Goal: Task Accomplishment & Management: Use online tool/utility

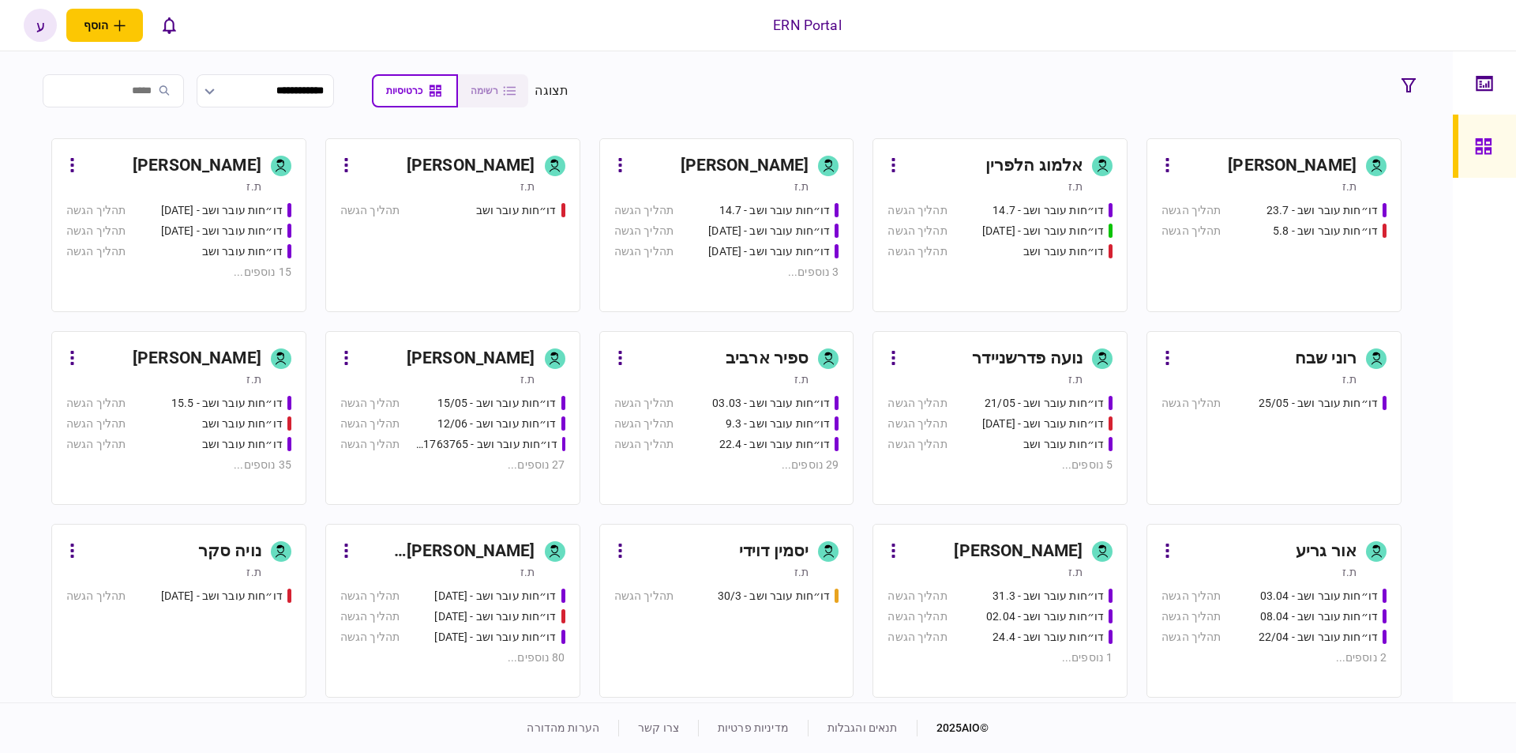
click at [144, 359] on div "[PERSON_NAME]" at bounding box center [173, 358] width 177 height 25
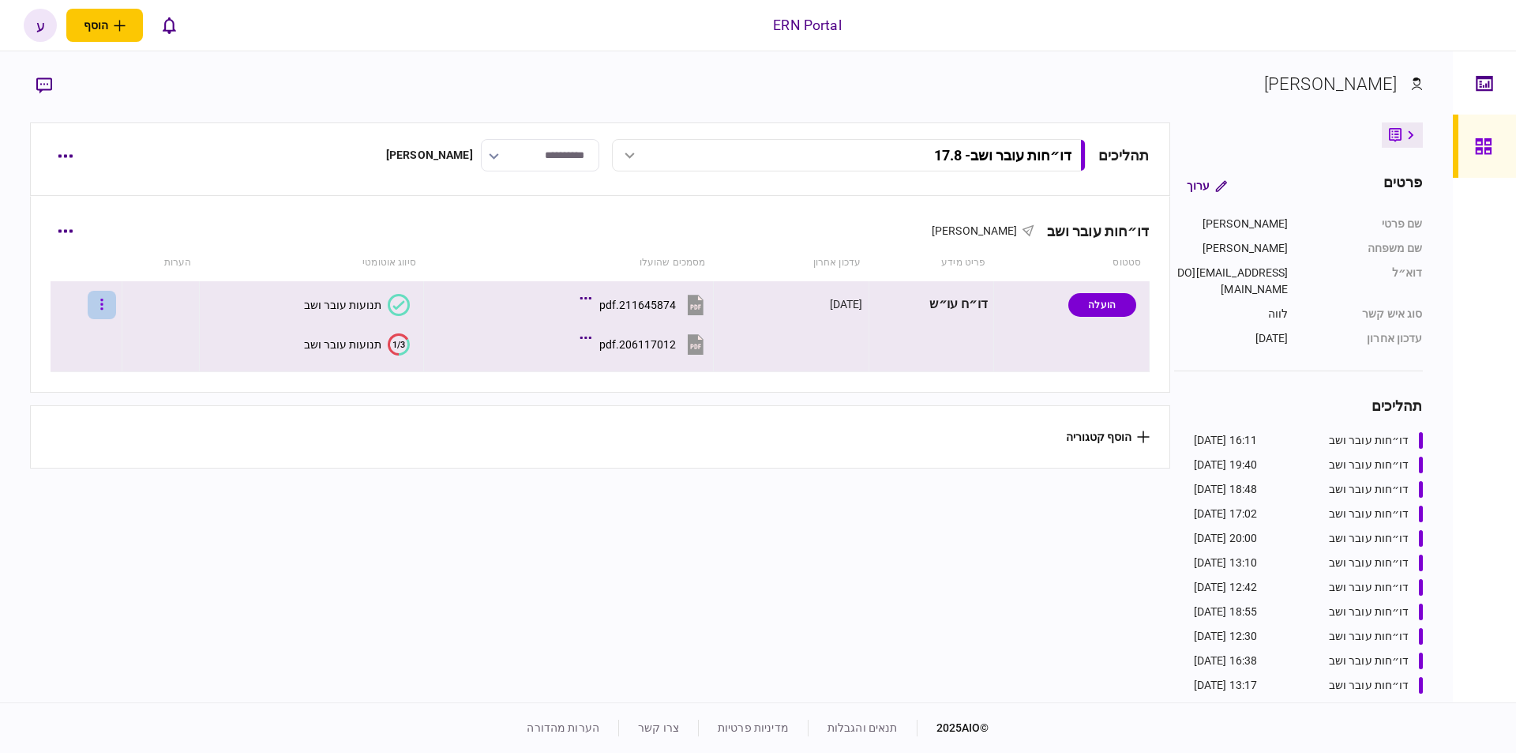
click at [101, 301] on button "button" at bounding box center [102, 305] width 28 height 28
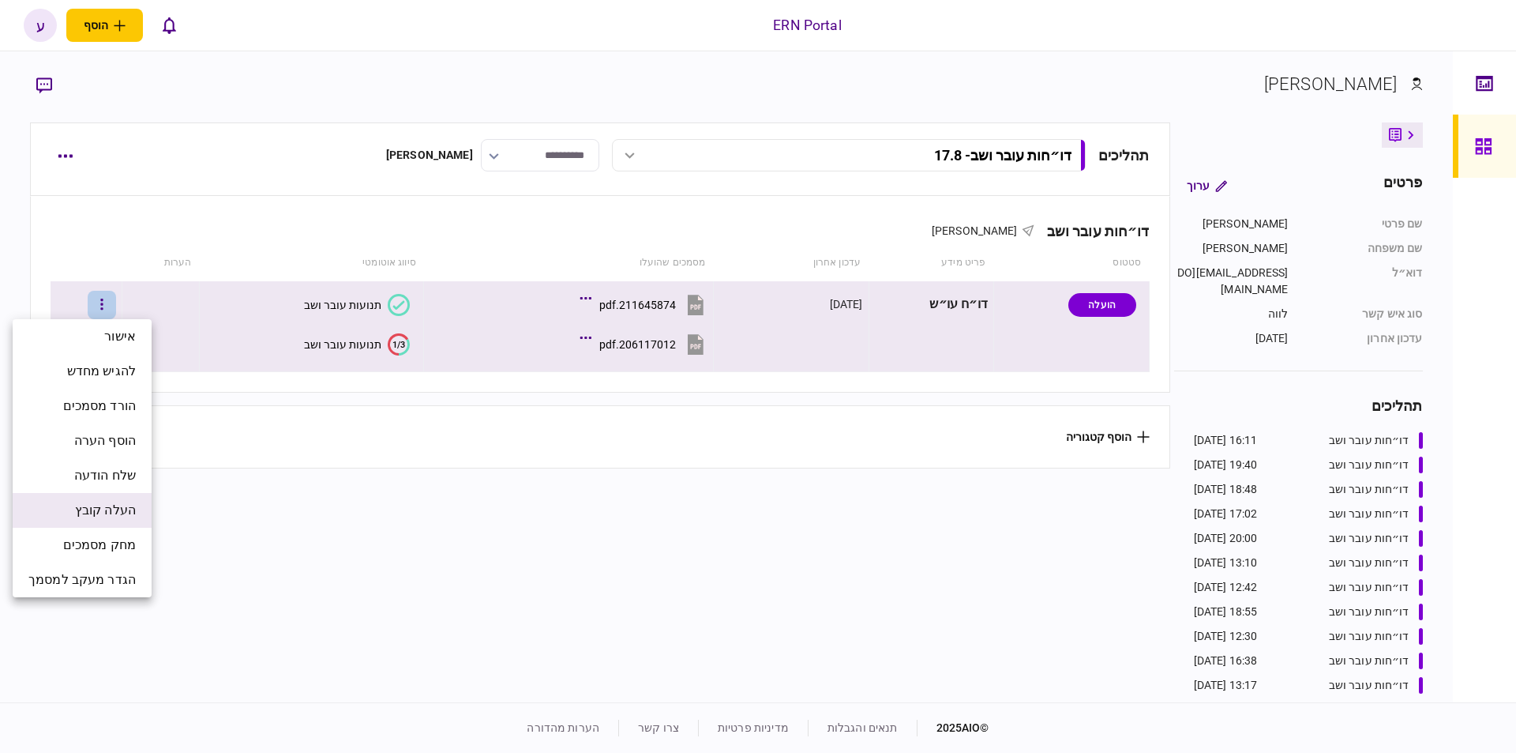
click at [119, 501] on span "העלה קובץ" at bounding box center [105, 510] width 61 height 19
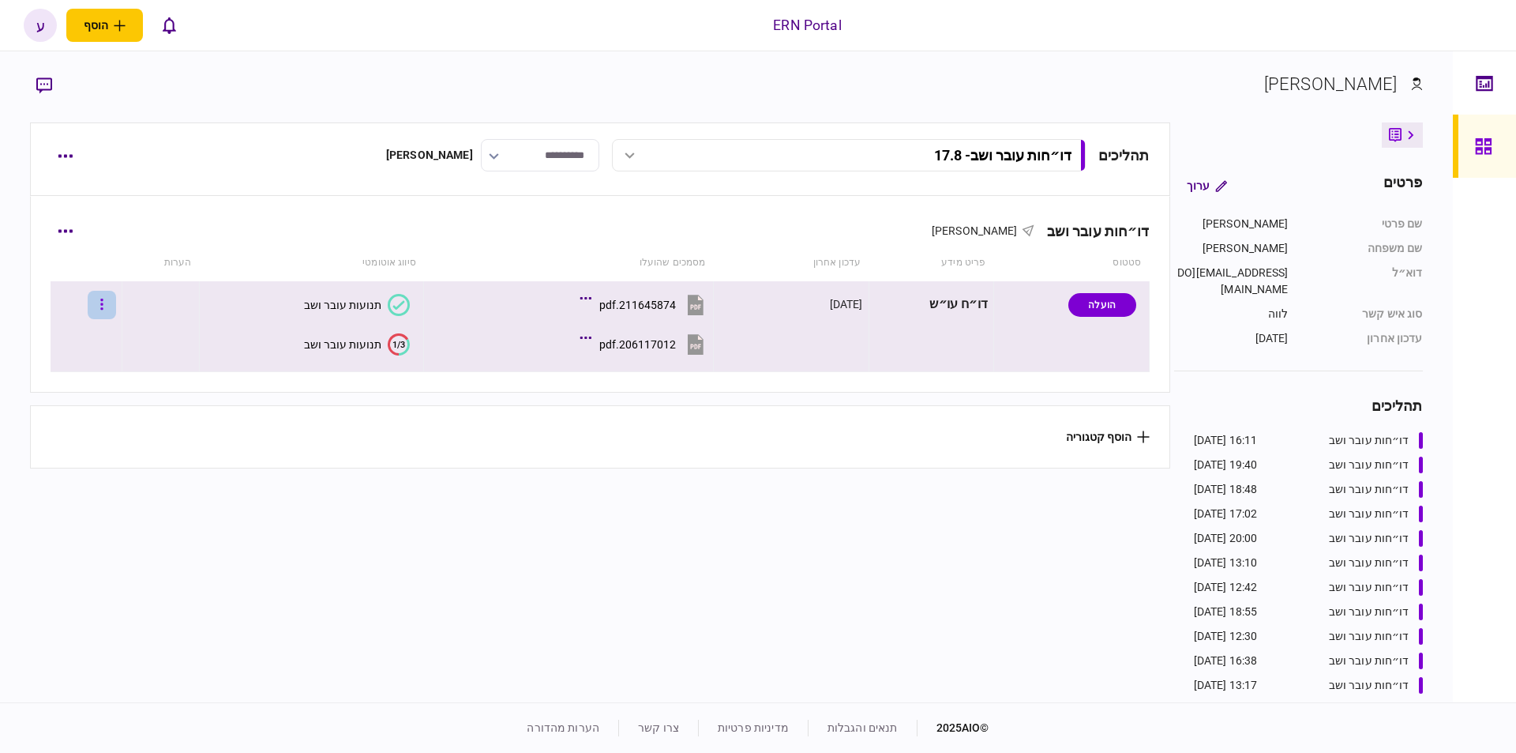
click at [103, 299] on icon "button" at bounding box center [101, 304] width 3 height 15
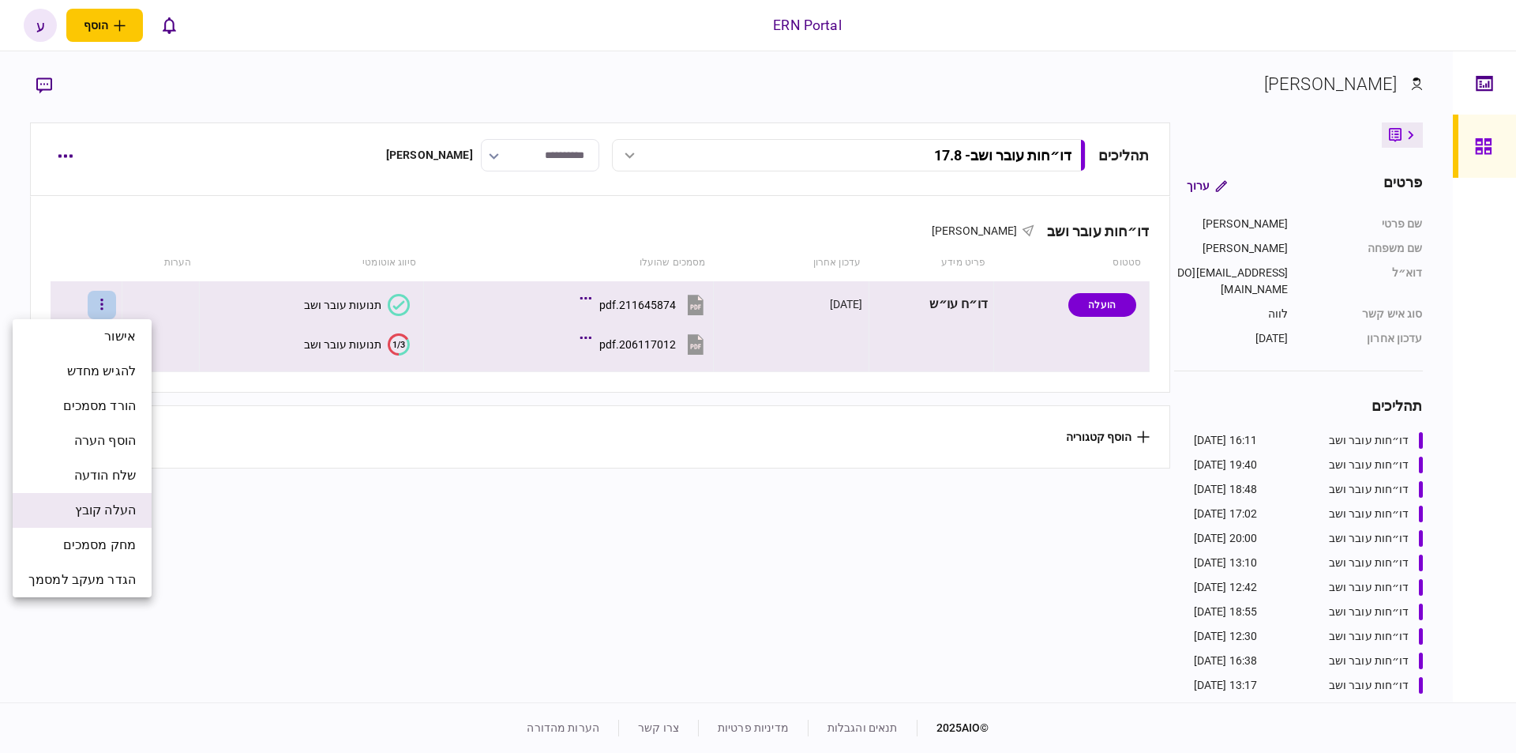
click at [133, 508] on span "העלה קובץ" at bounding box center [105, 510] width 61 height 19
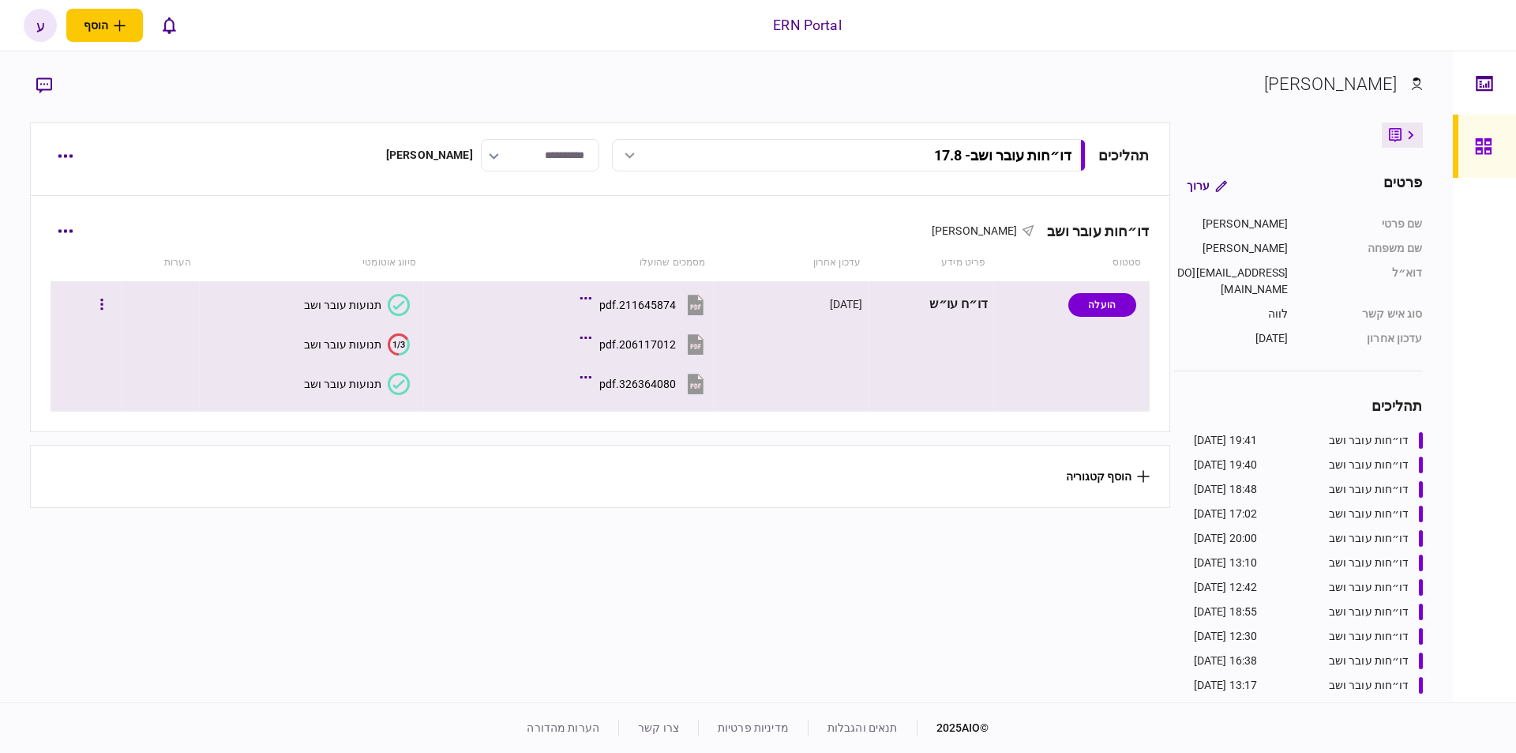
click at [349, 388] on div "תנועות עובר ושב" at bounding box center [342, 383] width 77 height 13
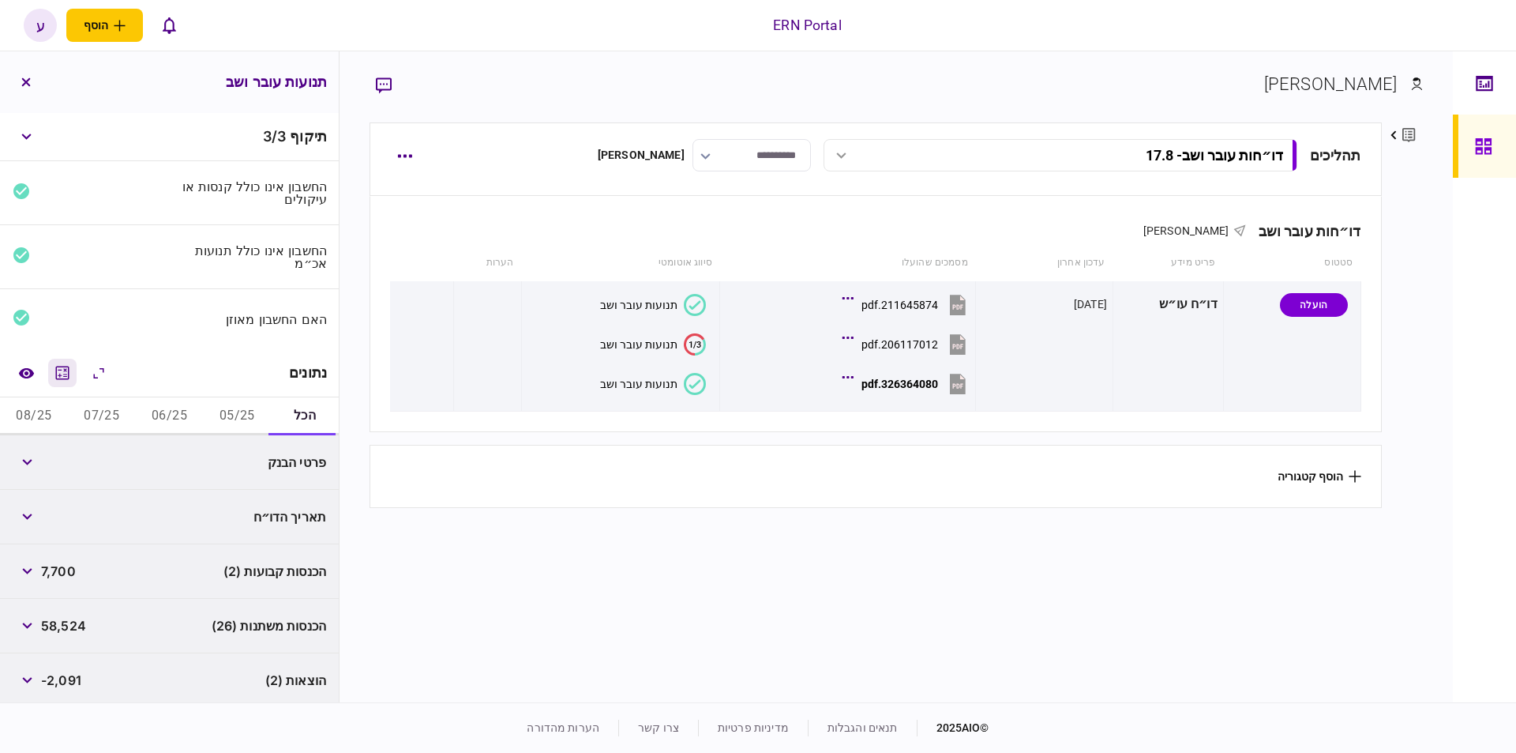
click at [61, 368] on icon "מחשבון" at bounding box center [62, 372] width 19 height 19
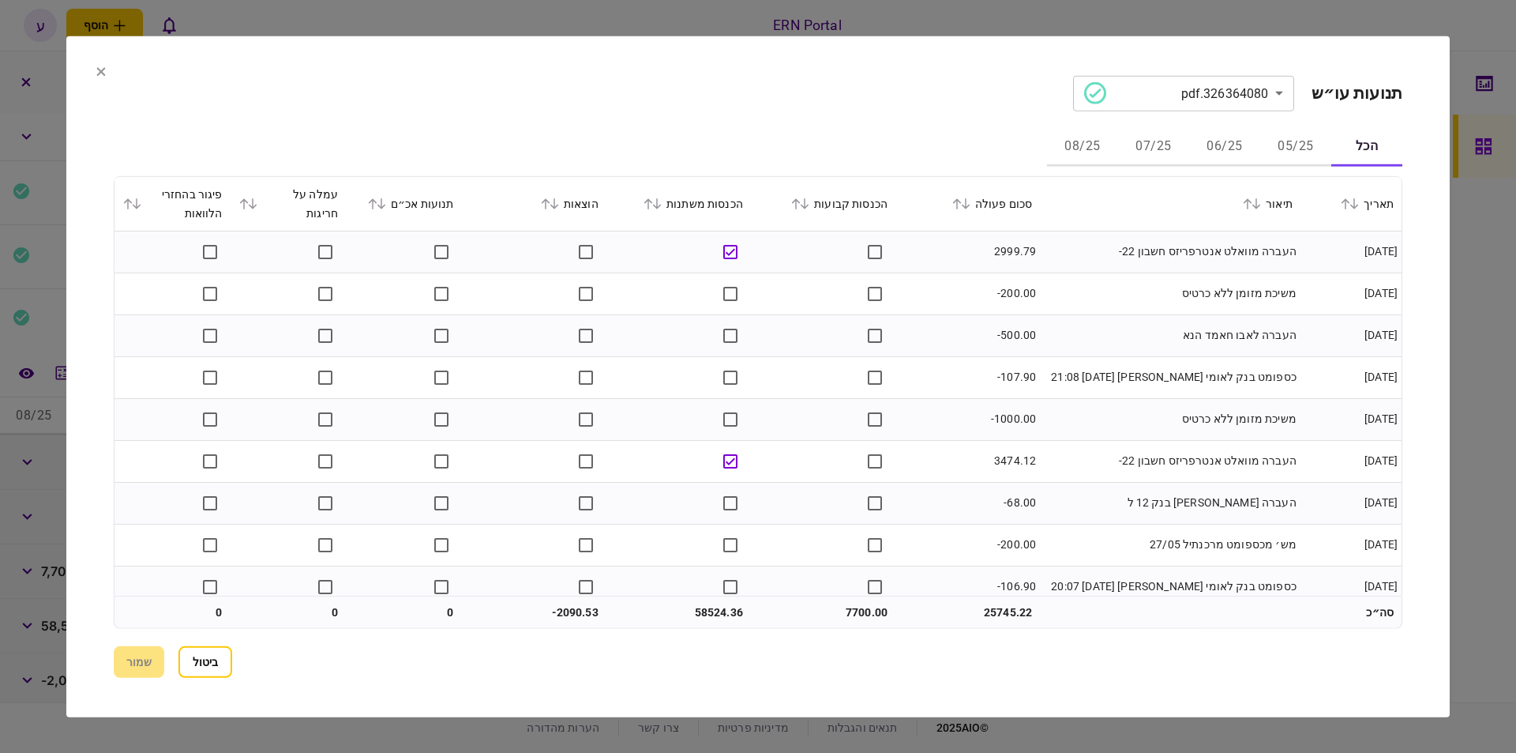
click at [1289, 152] on button "05/25" at bounding box center [1295, 147] width 71 height 38
click at [980, 193] on div "סכום פעולה" at bounding box center [967, 202] width 129 height 19
click at [971, 202] on icon at bounding box center [965, 202] width 9 height 11
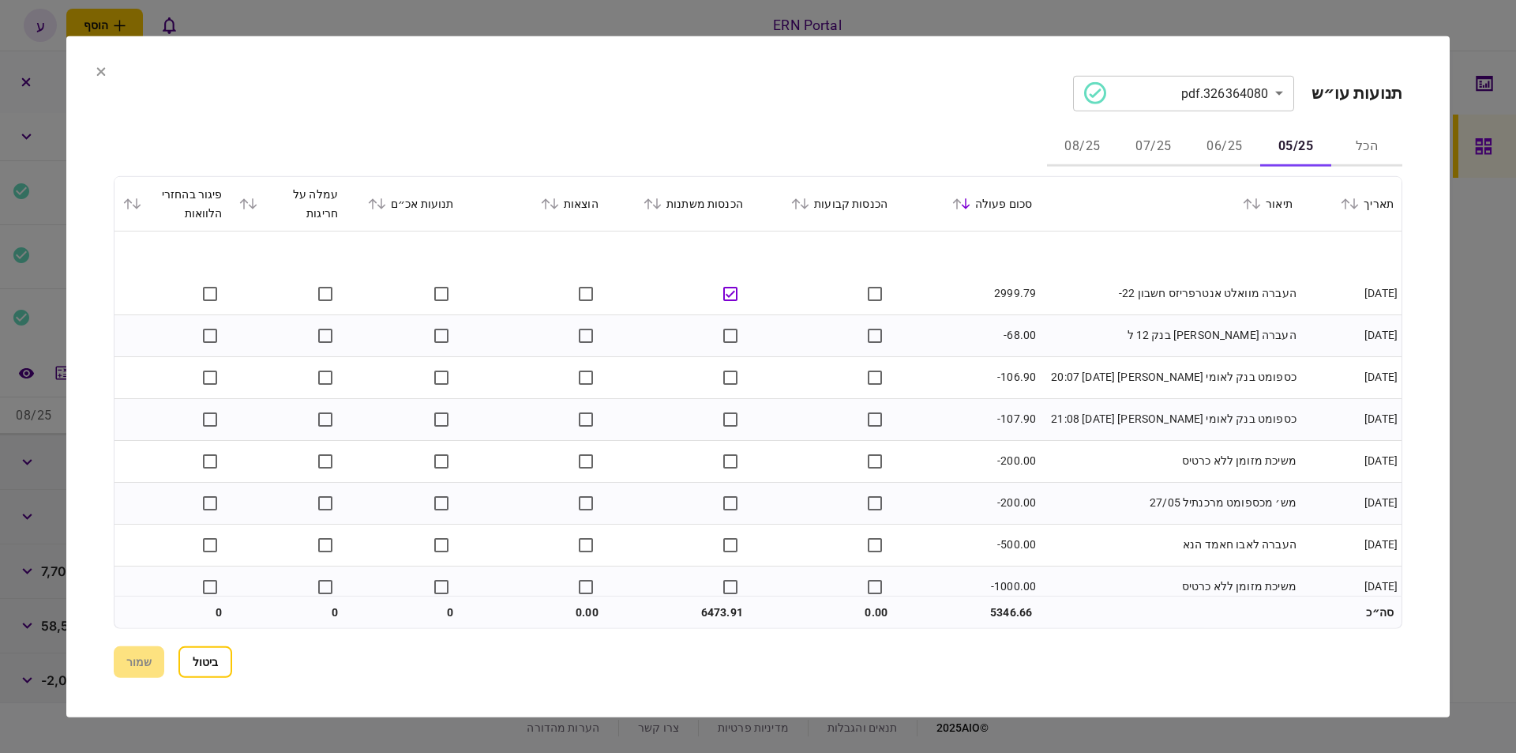
scroll to position [56, 0]
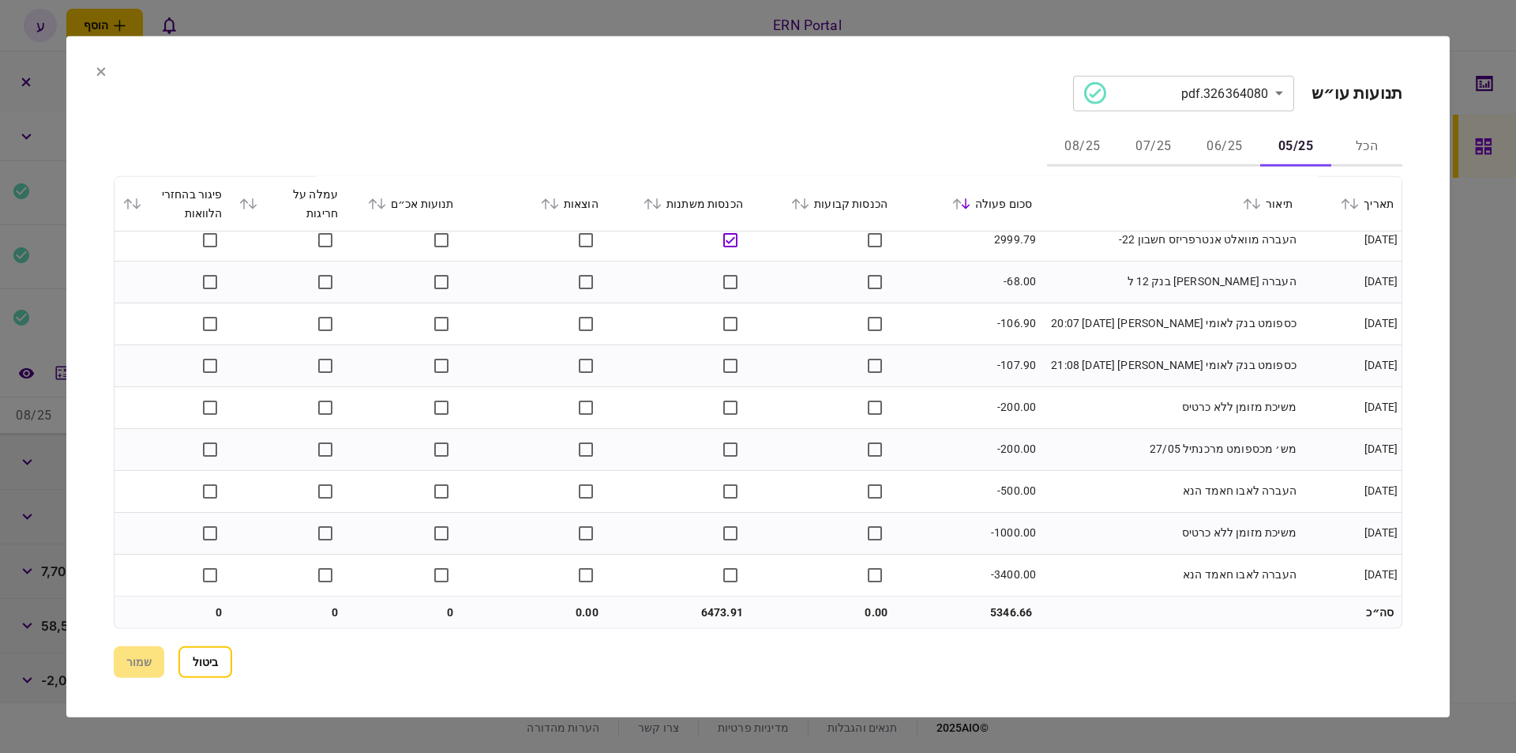
click at [1231, 137] on button "06/25" at bounding box center [1224, 147] width 71 height 38
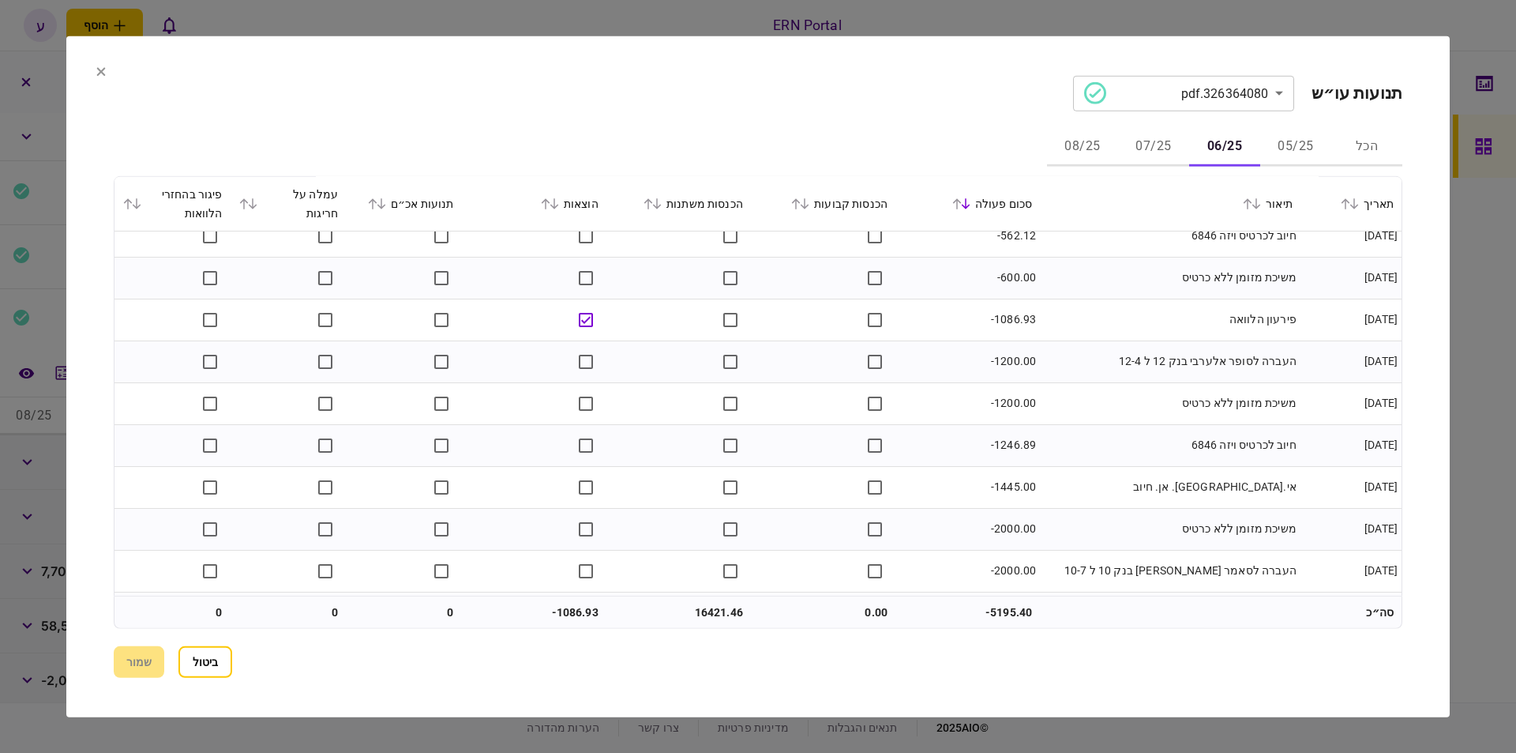
scroll to position [935, 0]
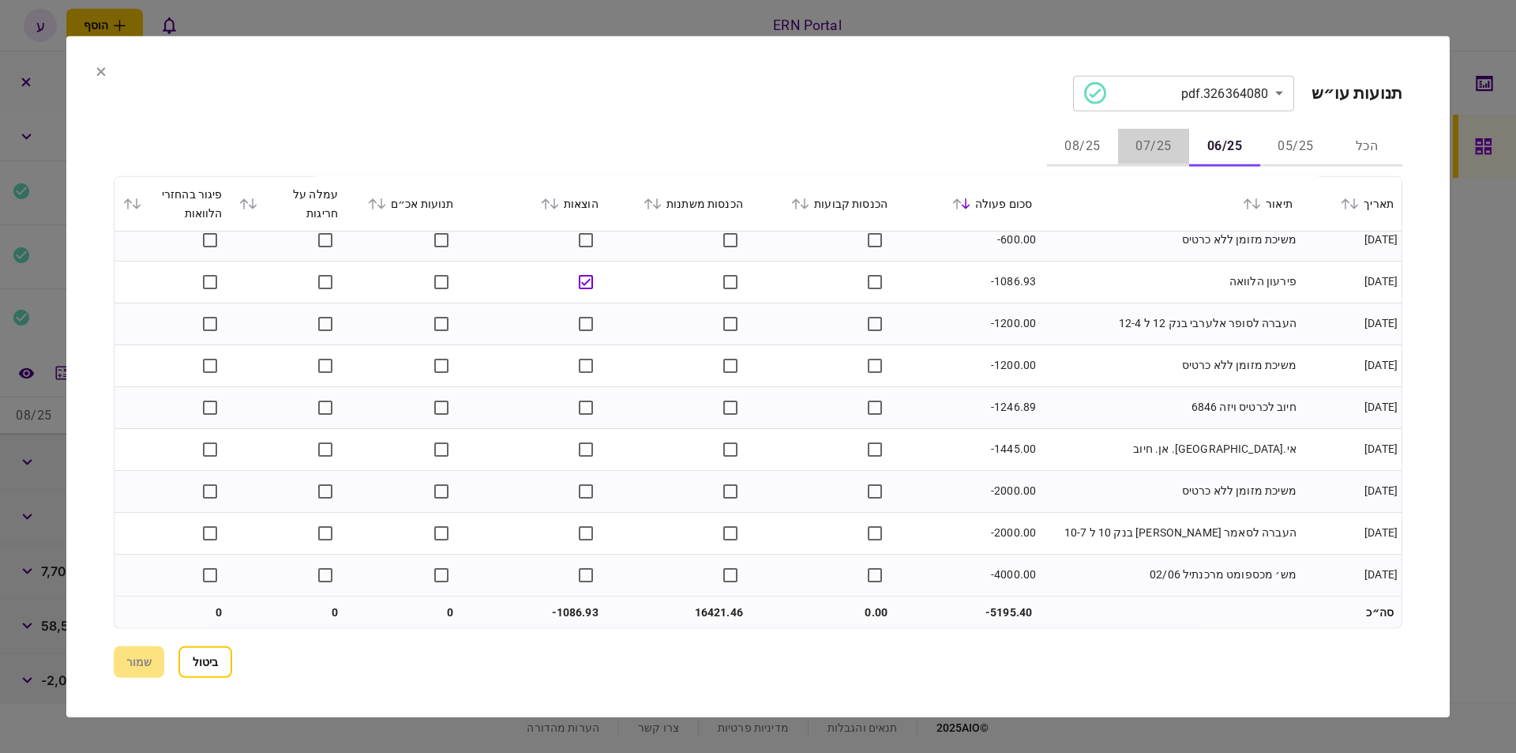
click at [1147, 148] on button "07/25" at bounding box center [1153, 147] width 71 height 38
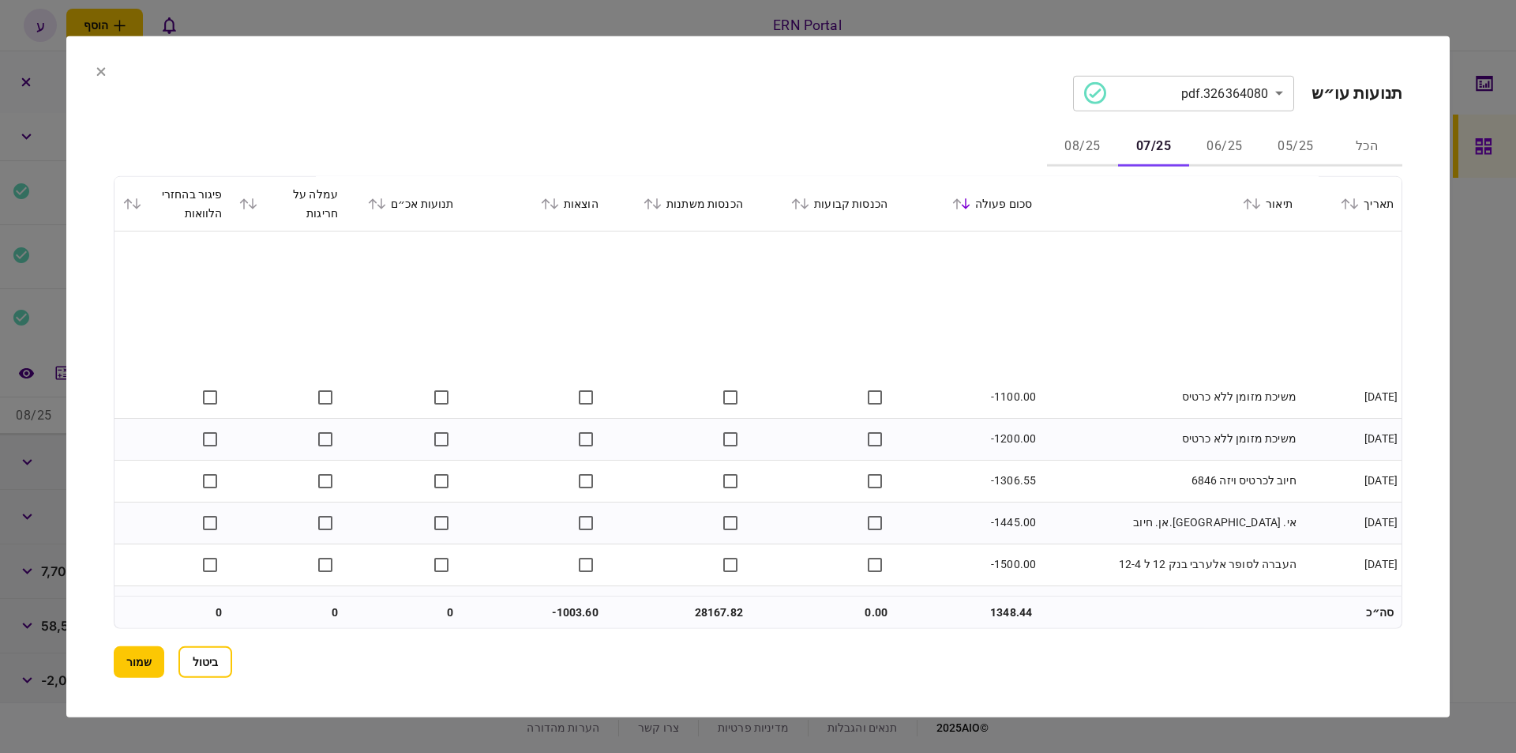
scroll to position [1144, 0]
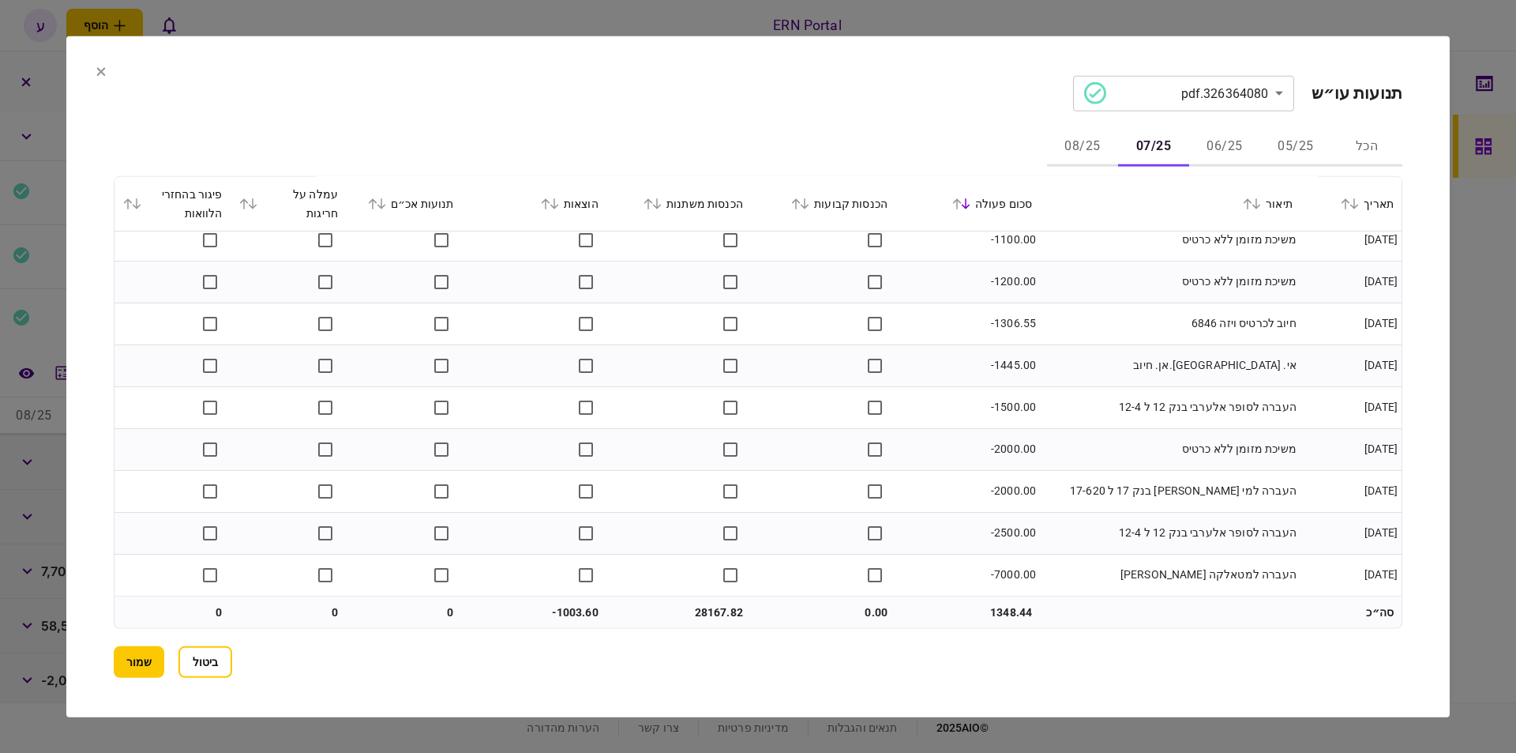
click at [1088, 134] on button "08/25" at bounding box center [1082, 147] width 71 height 38
click at [115, 658] on button "שמור" at bounding box center [139, 662] width 51 height 32
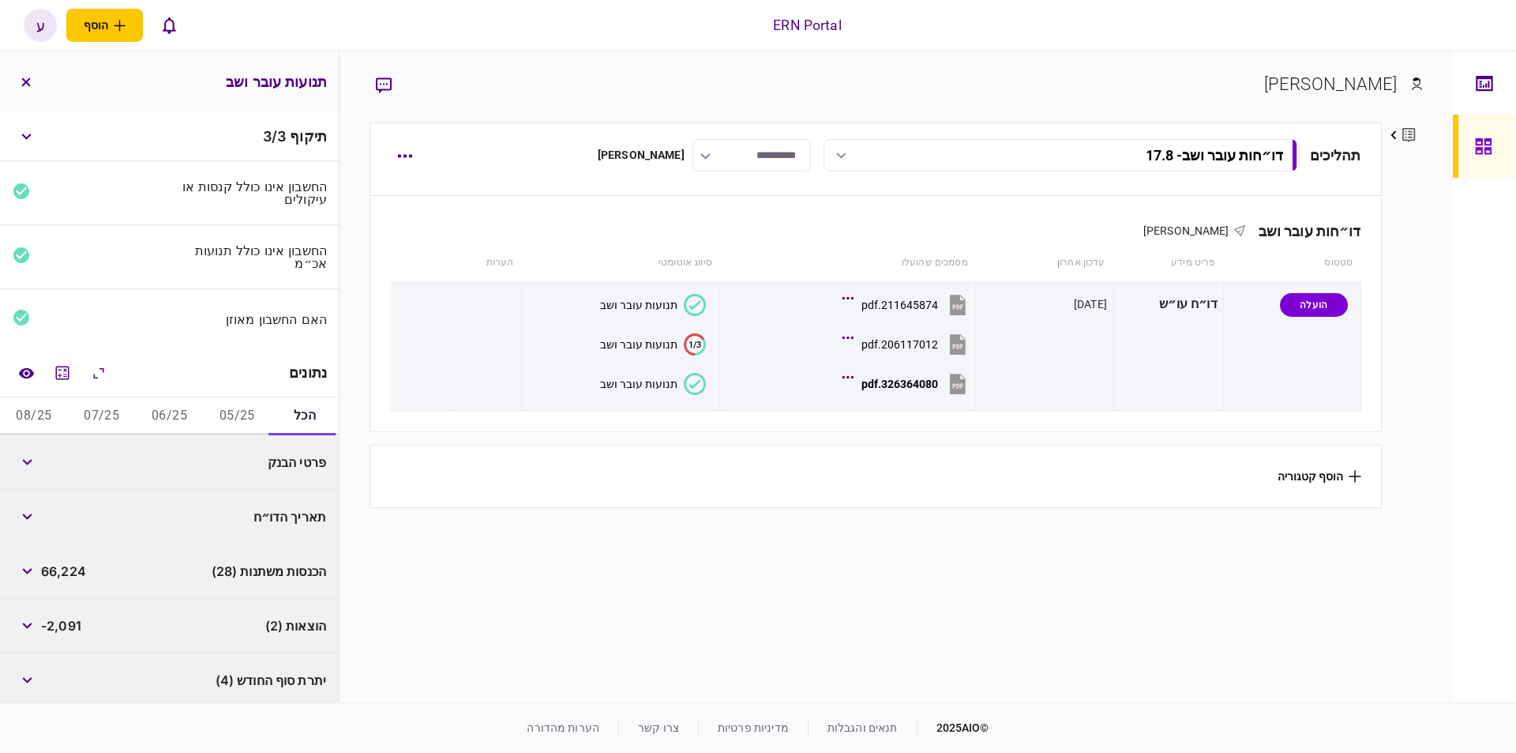
click at [230, 412] on button "05/25" at bounding box center [237, 416] width 68 height 38
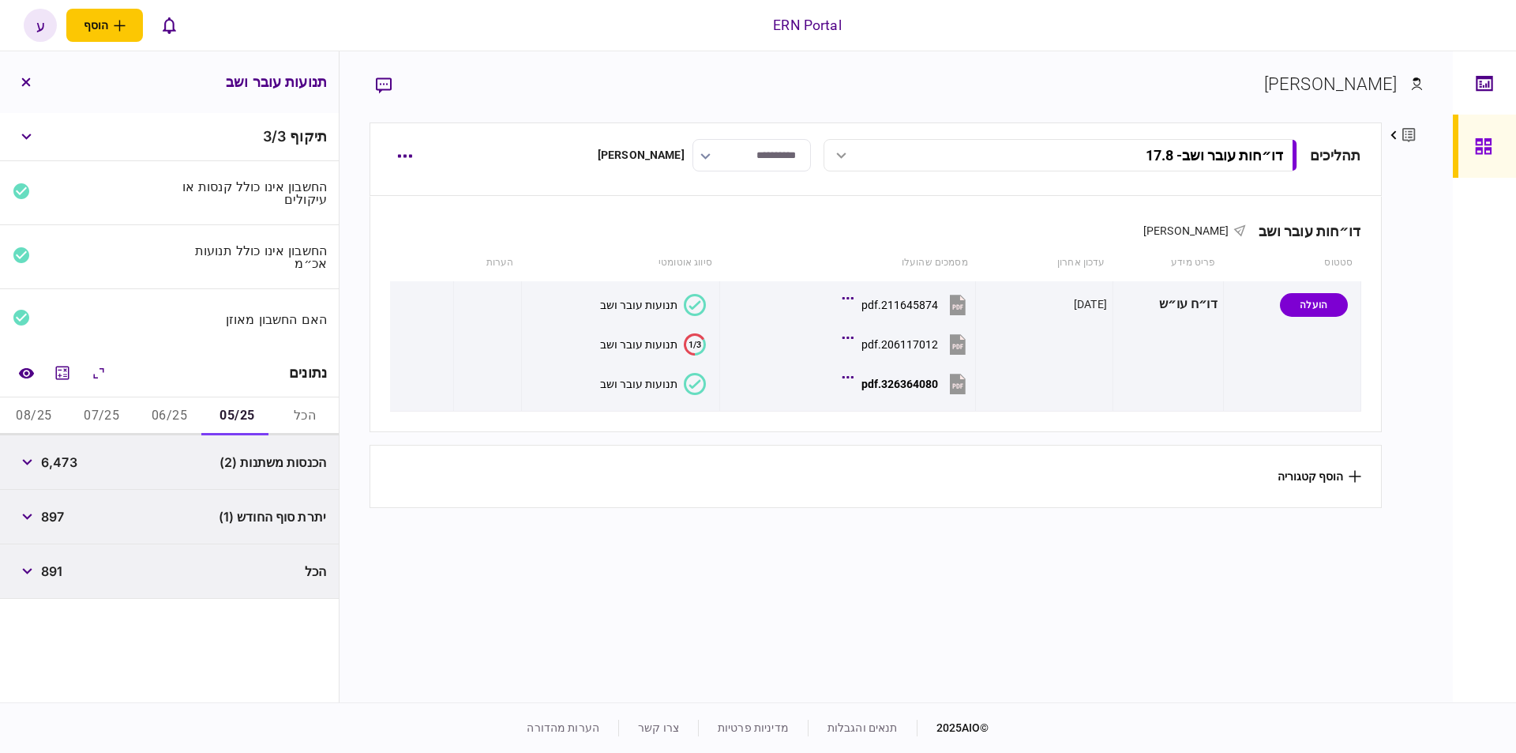
click at [69, 460] on span "6,473" at bounding box center [59, 462] width 36 height 19
copy span "6,473"
click at [55, 517] on span "897" at bounding box center [52, 516] width 23 height 19
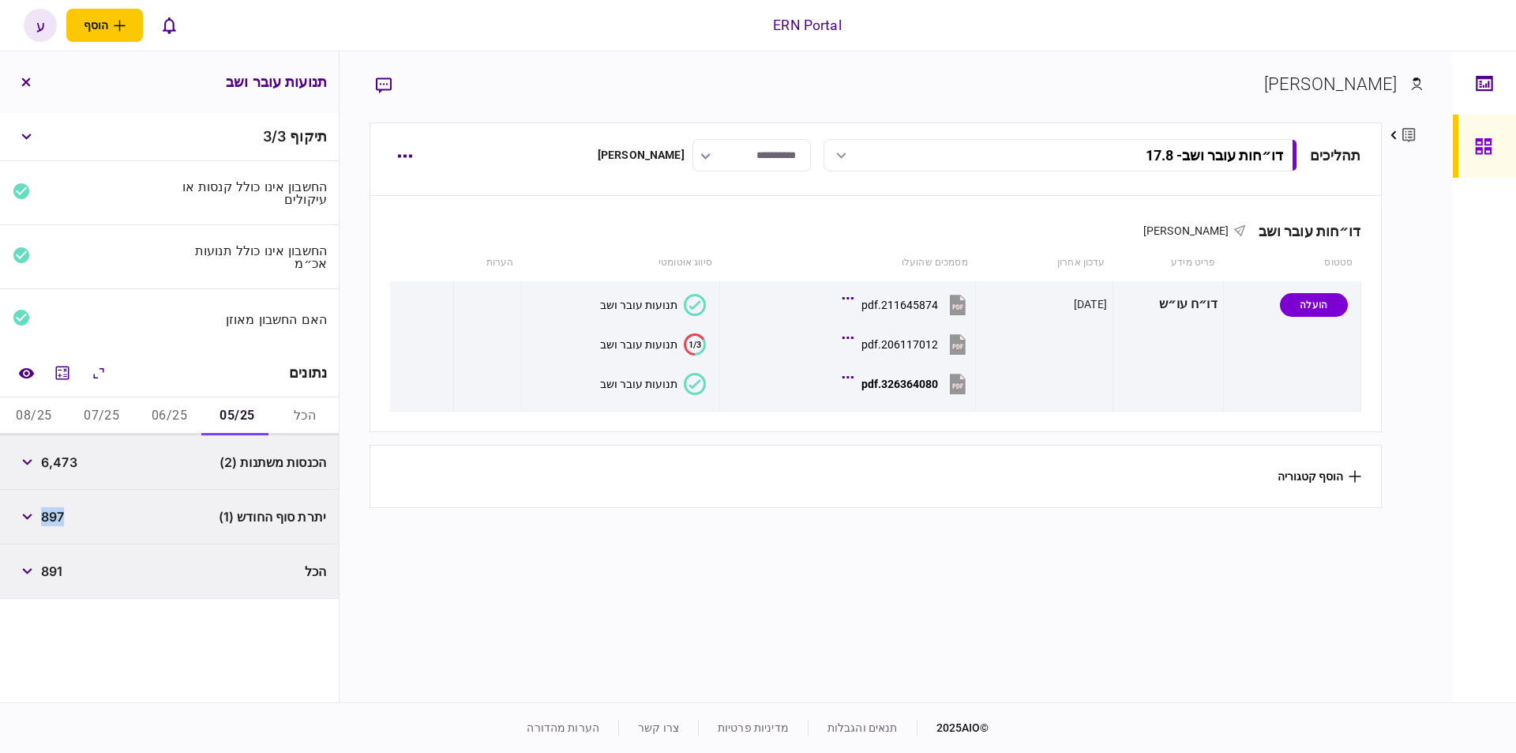
copy span "897"
click at [171, 413] on button "06/25" at bounding box center [170, 416] width 68 height 38
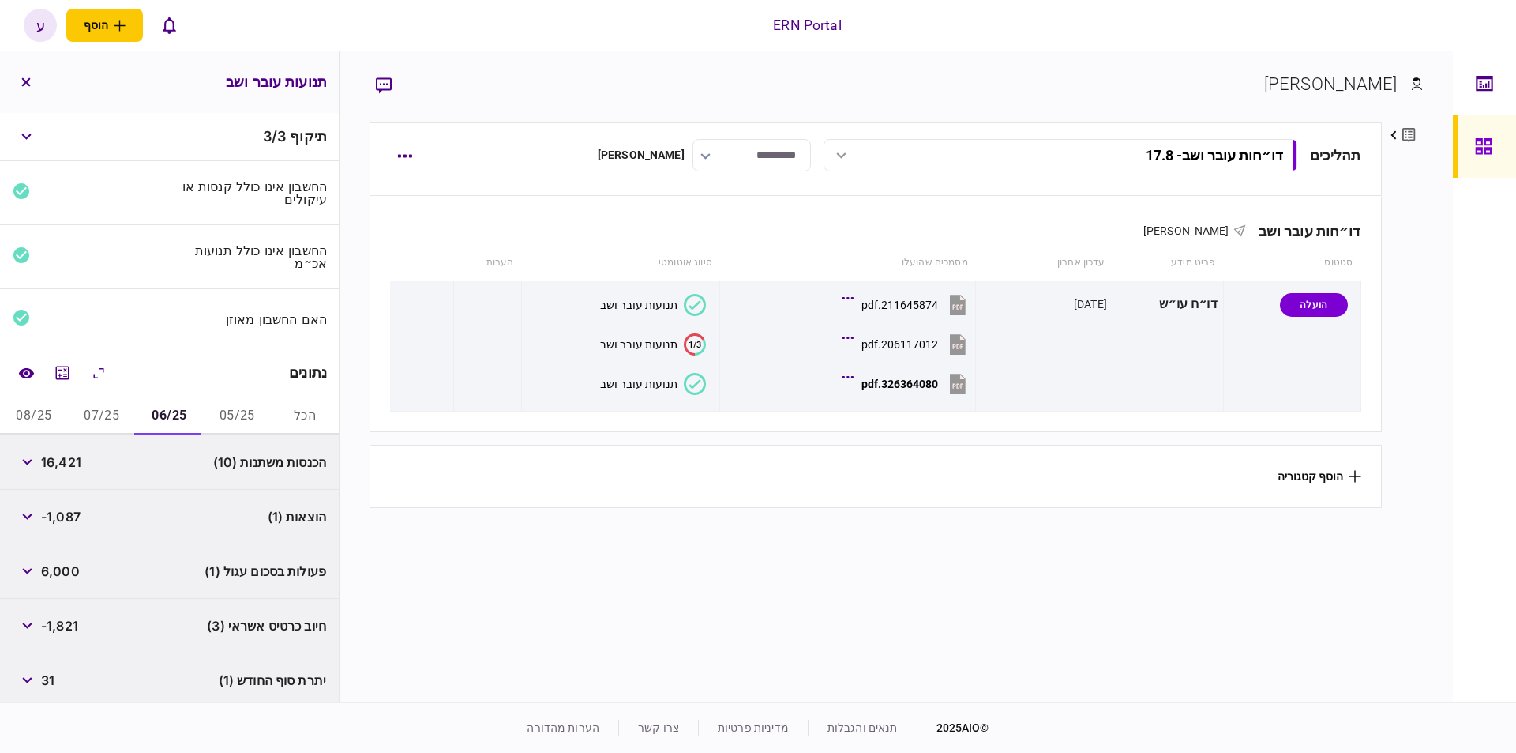
click at [77, 460] on span "16,421" at bounding box center [61, 462] width 40 height 19
copy span "16,421"
click at [69, 515] on span "-1,087" at bounding box center [60, 516] width 39 height 19
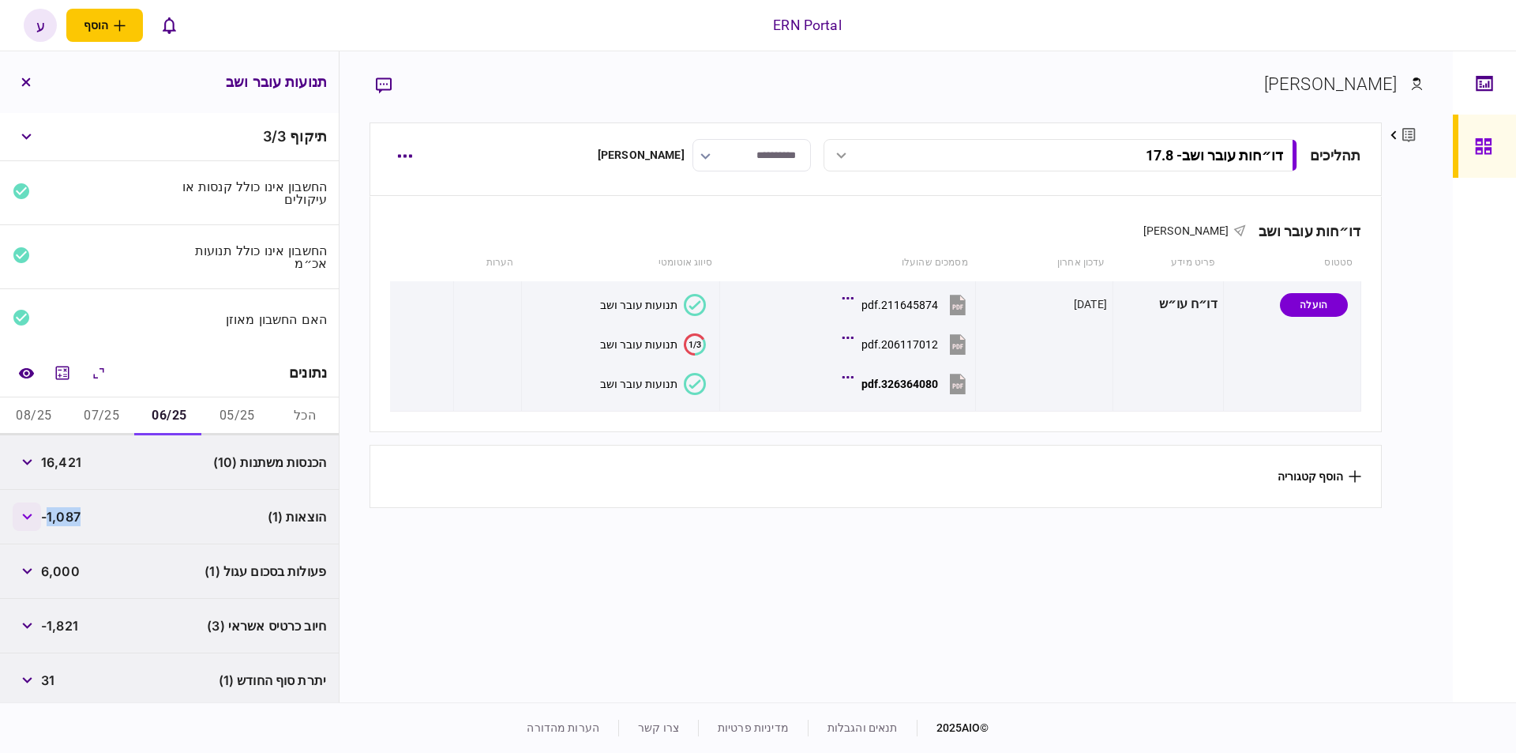
copy span "1,087"
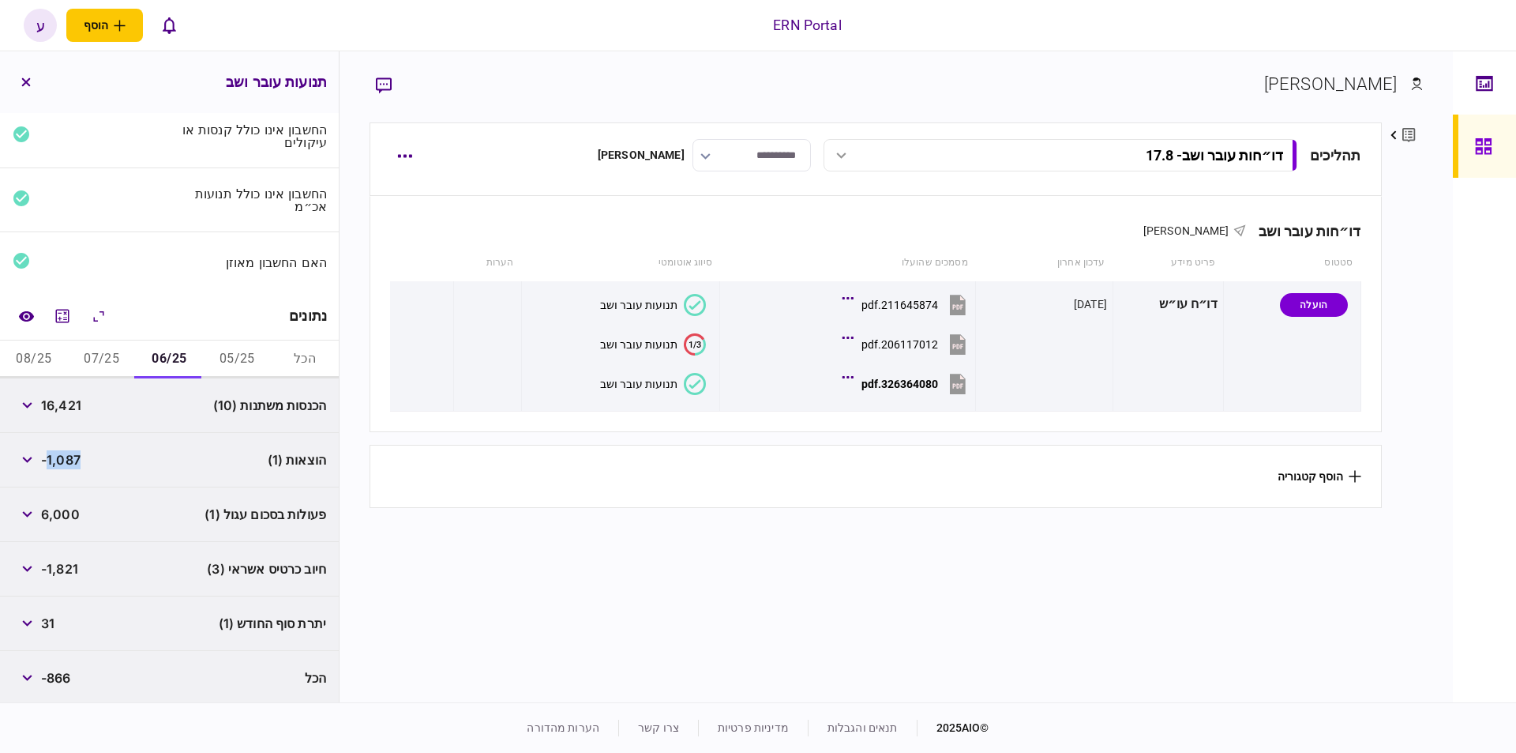
click at [49, 633] on div "31" at bounding box center [34, 623] width 42 height 28
click at [51, 615] on span "31" at bounding box center [47, 623] width 13 height 19
copy span "31"
click at [117, 357] on button "07/25" at bounding box center [102, 359] width 68 height 38
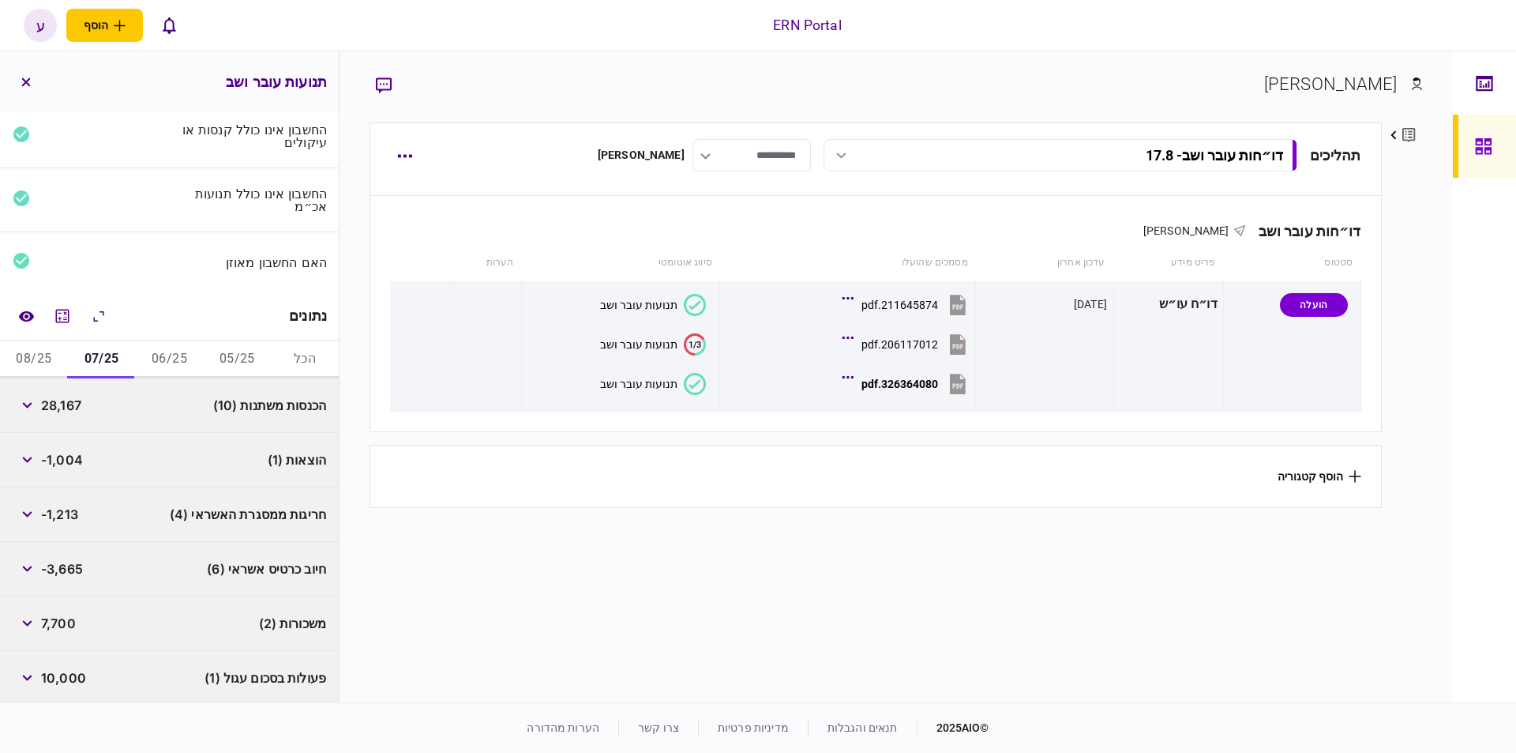
click at [72, 415] on div "28,167" at bounding box center [47, 405] width 69 height 28
click at [72, 401] on span "28,167" at bounding box center [61, 405] width 40 height 19
copy span "28,167"
click at [63, 456] on span "-1,004" at bounding box center [62, 459] width 42 height 19
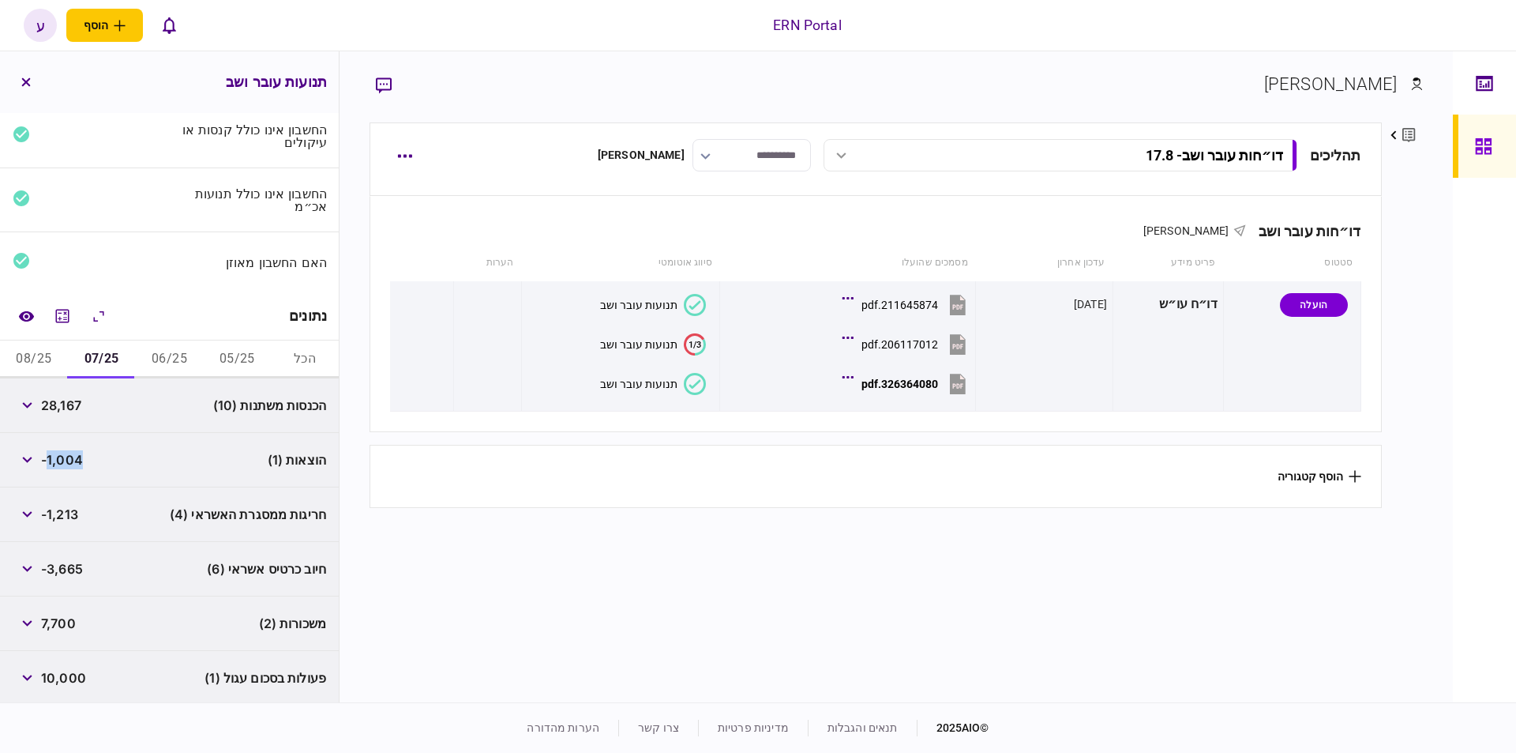
click at [63, 456] on span "-1,004" at bounding box center [62, 459] width 42 height 19
copy span "1,004"
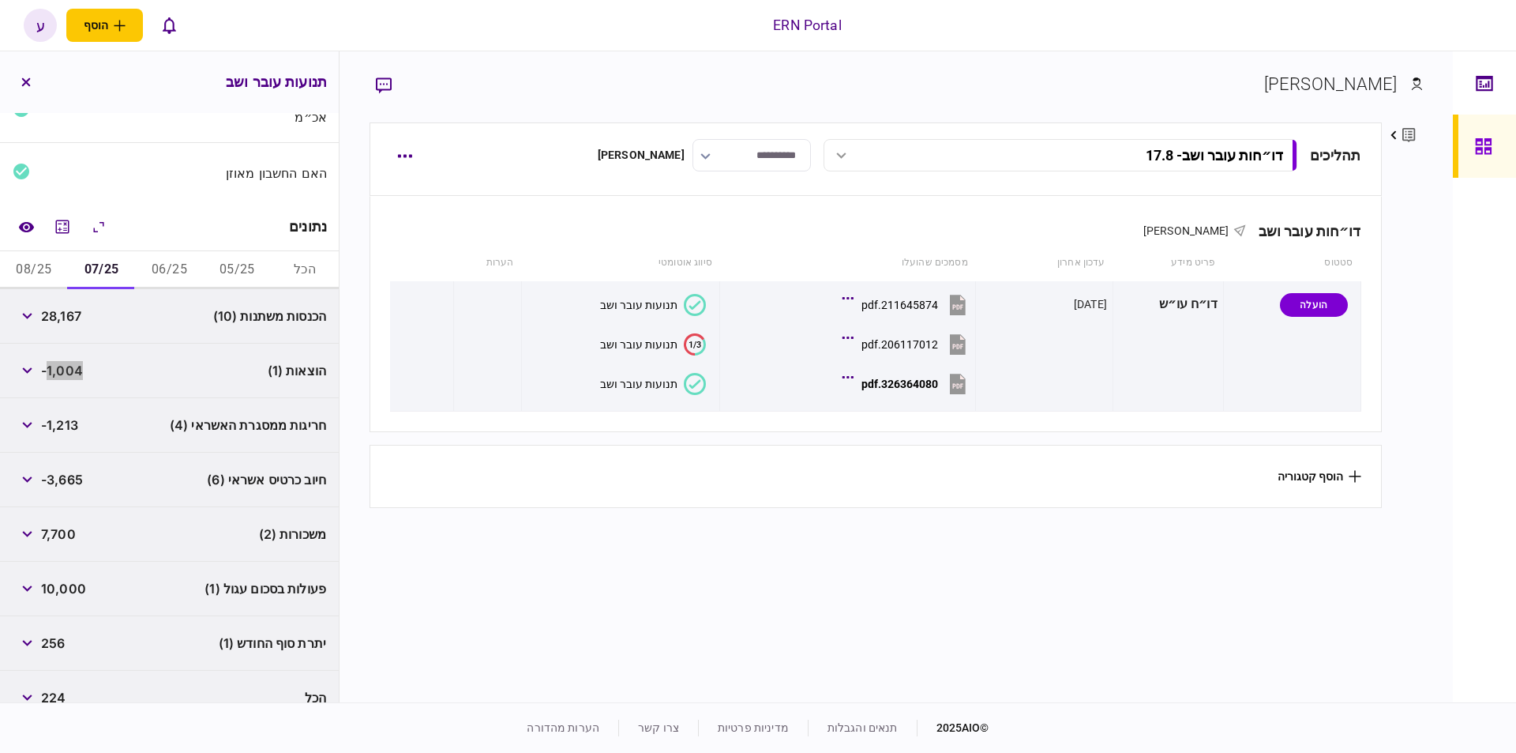
scroll to position [166, 0]
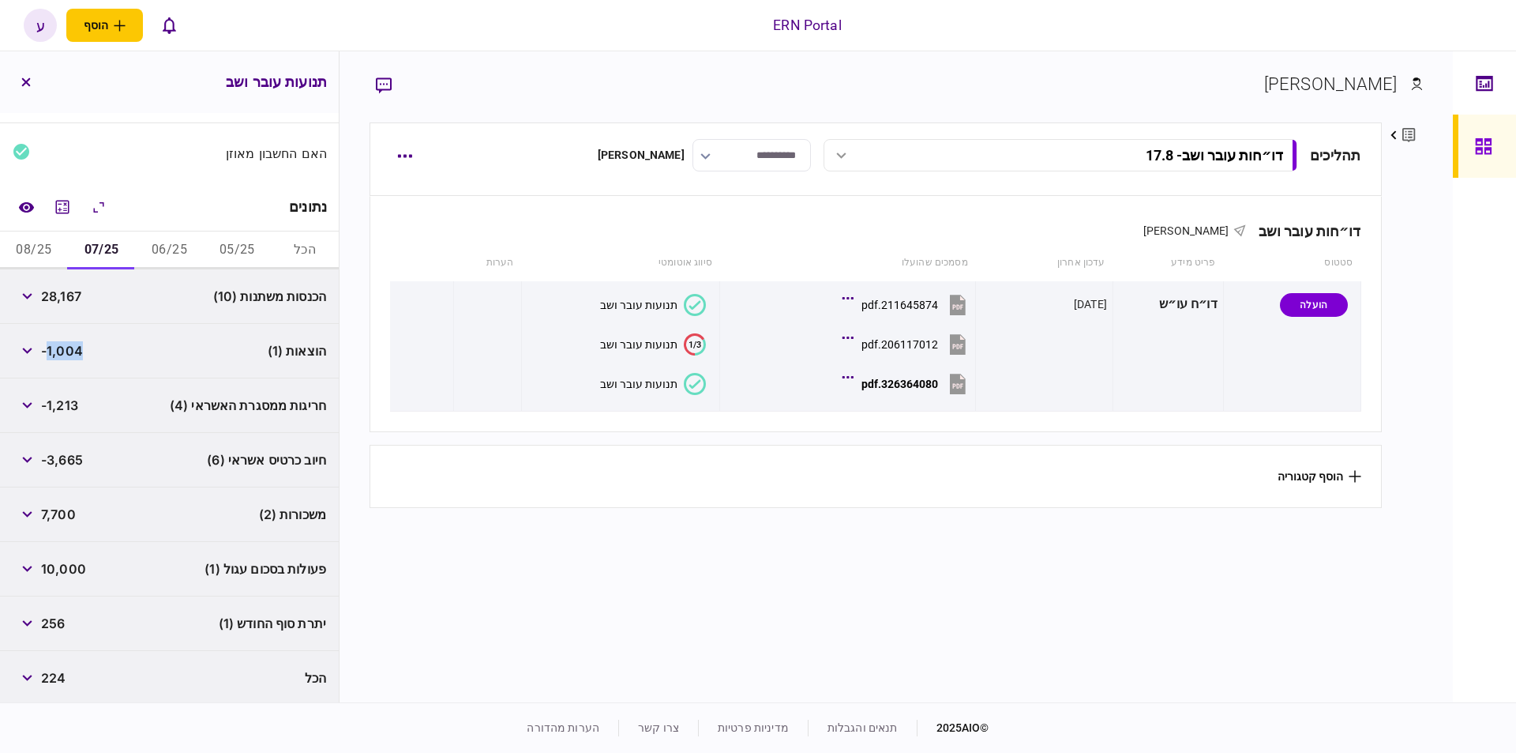
click at [51, 625] on span "256" at bounding box center [53, 623] width 24 height 19
copy span "256"
click at [62, 245] on button "08/25" at bounding box center [34, 250] width 68 height 38
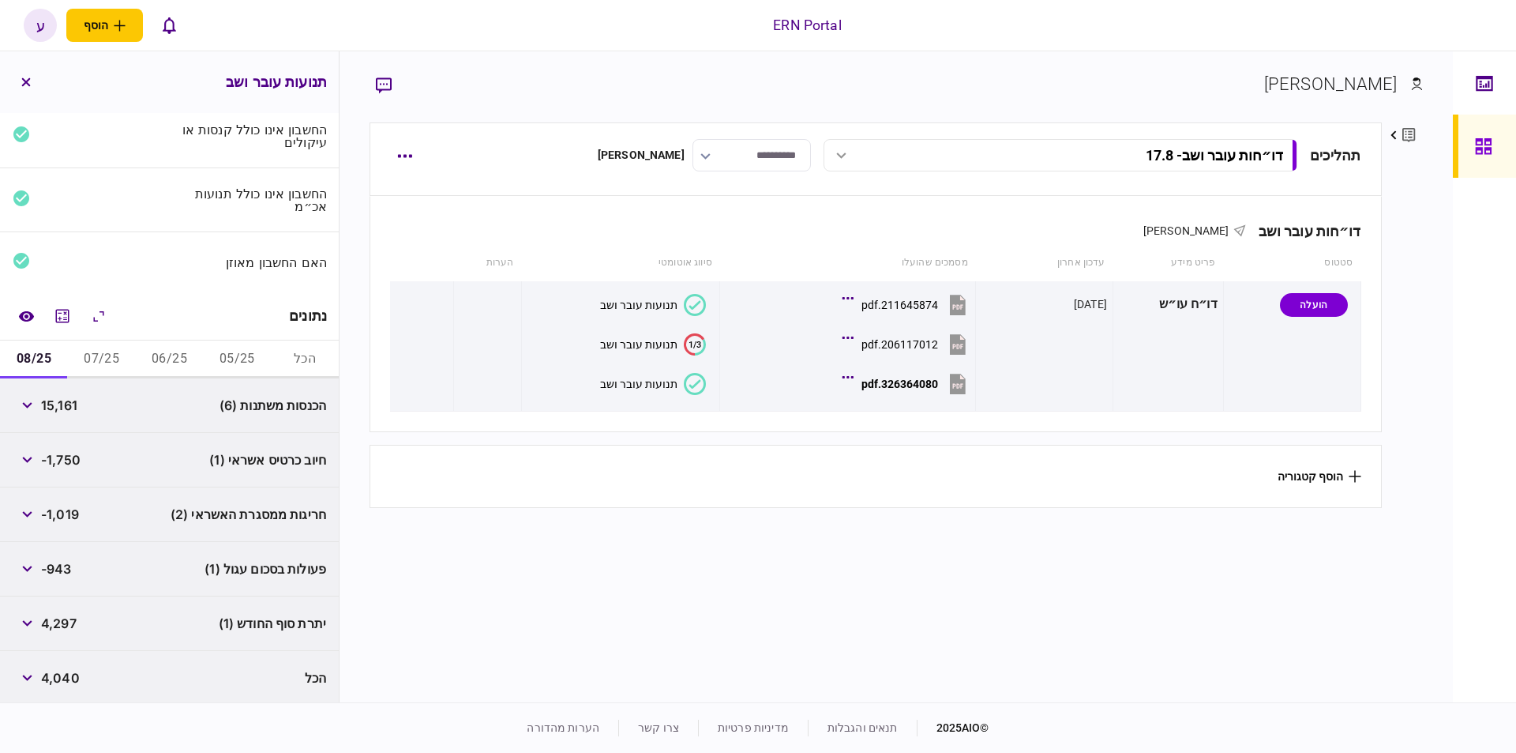
click at [67, 407] on span "15,161" at bounding box center [59, 405] width 36 height 19
copy span "15,161"
click at [73, 459] on span "-1,750" at bounding box center [60, 459] width 39 height 19
click at [60, 621] on span "4,297" at bounding box center [59, 623] width 36 height 19
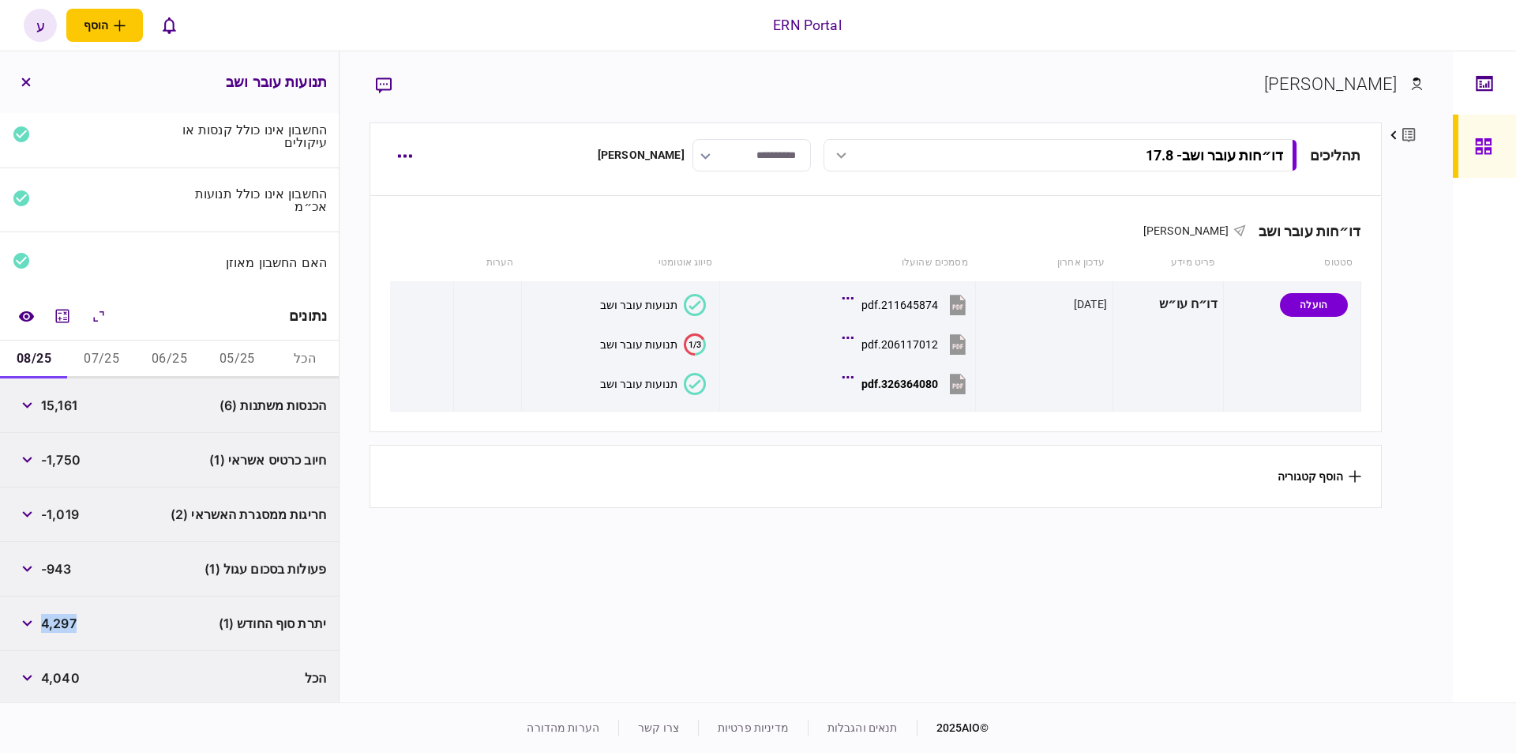
click at [60, 621] on span "4,297" at bounding box center [59, 623] width 36 height 19
copy span "4,297"
click at [100, 358] on button "07/25" at bounding box center [102, 359] width 68 height 38
click at [37, 445] on button "button" at bounding box center [27, 459] width 28 height 28
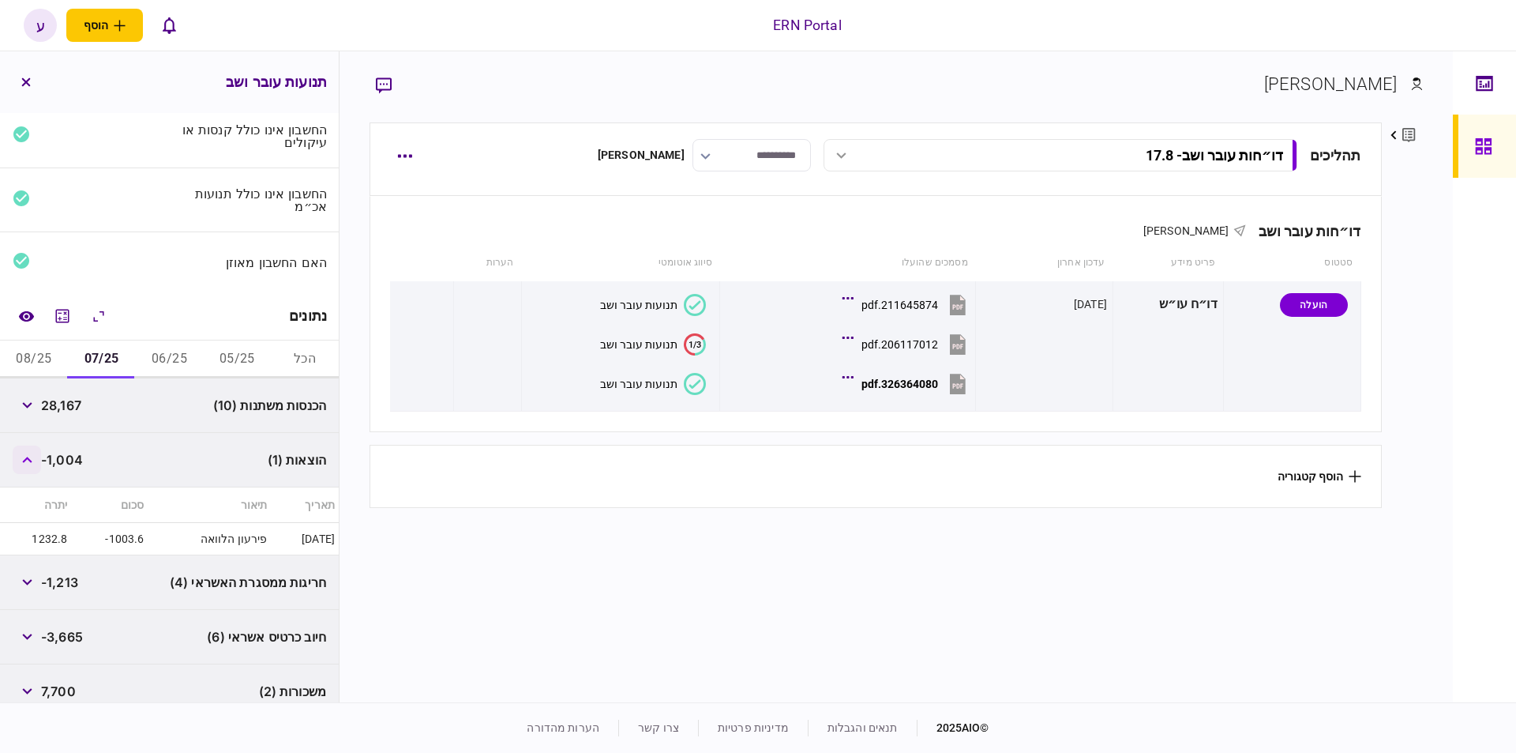
click at [36, 448] on button "button" at bounding box center [27, 459] width 28 height 28
